Goal: Task Accomplishment & Management: Manage account settings

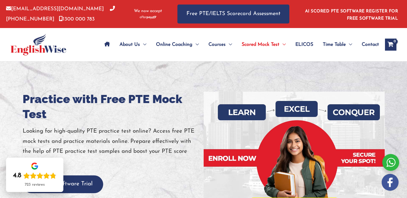
click at [107, 44] on icon "Site Navigation: Main Menu" at bounding box center [106, 44] width 5 height 5
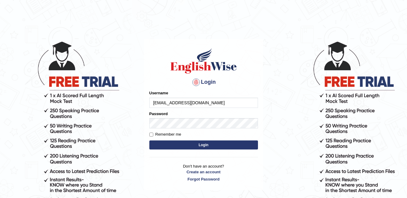
type input "[EMAIL_ADDRESS][DOMAIN_NAME]"
click at [200, 145] on button "Login" at bounding box center [203, 144] width 109 height 9
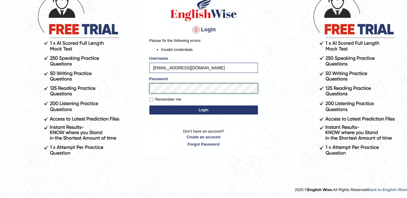
scroll to position [53, 0]
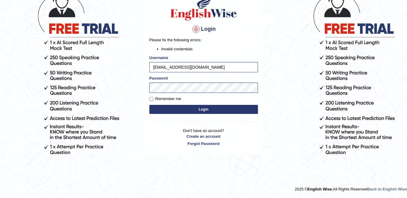
drag, startPoint x: 219, startPoint y: 61, endPoint x: 242, endPoint y: 44, distance: 28.4
click at [242, 44] on div "Please fix the following errors: Invalid credentials" at bounding box center [203, 44] width 109 height 14
click at [197, 30] on div at bounding box center [196, 29] width 10 height 10
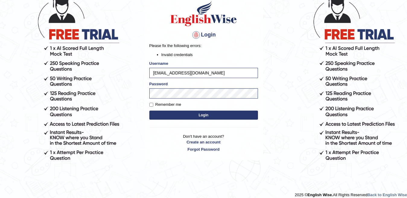
scroll to position [0, 0]
